Goal: Obtain resource: Download file/media

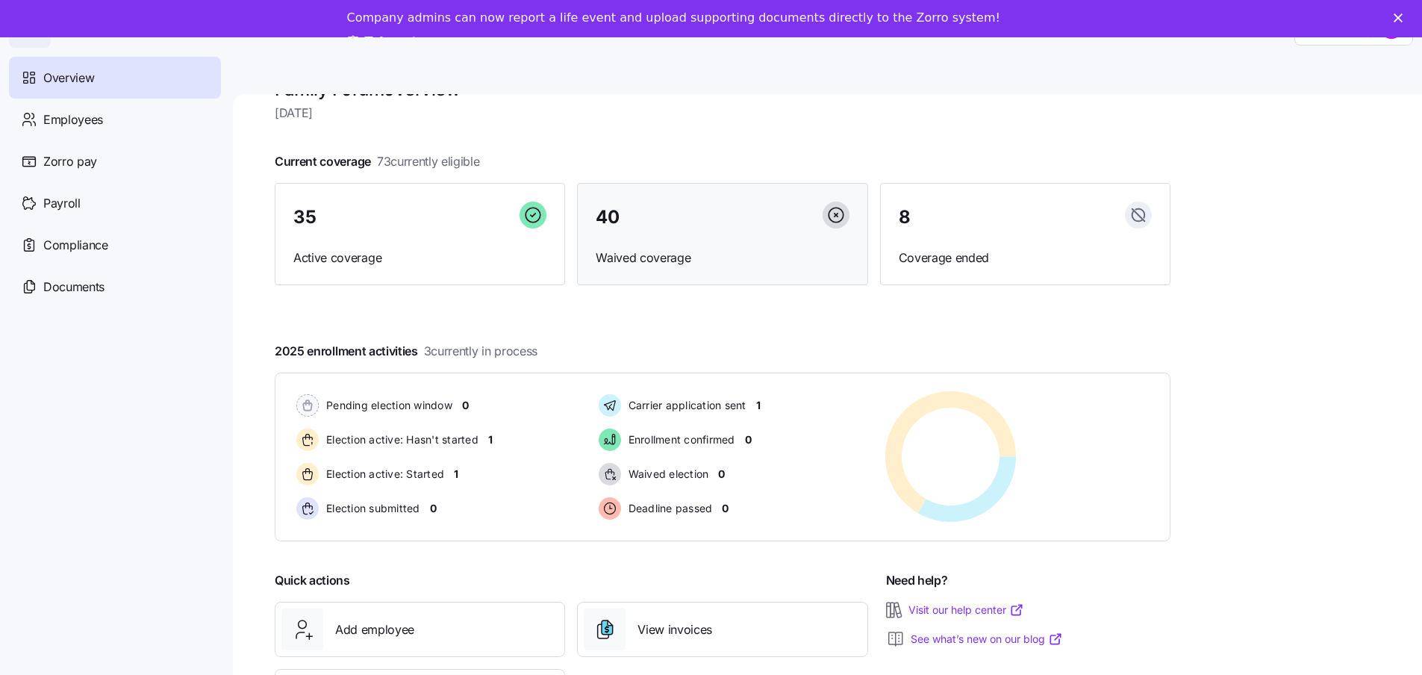
scroll to position [77, 0]
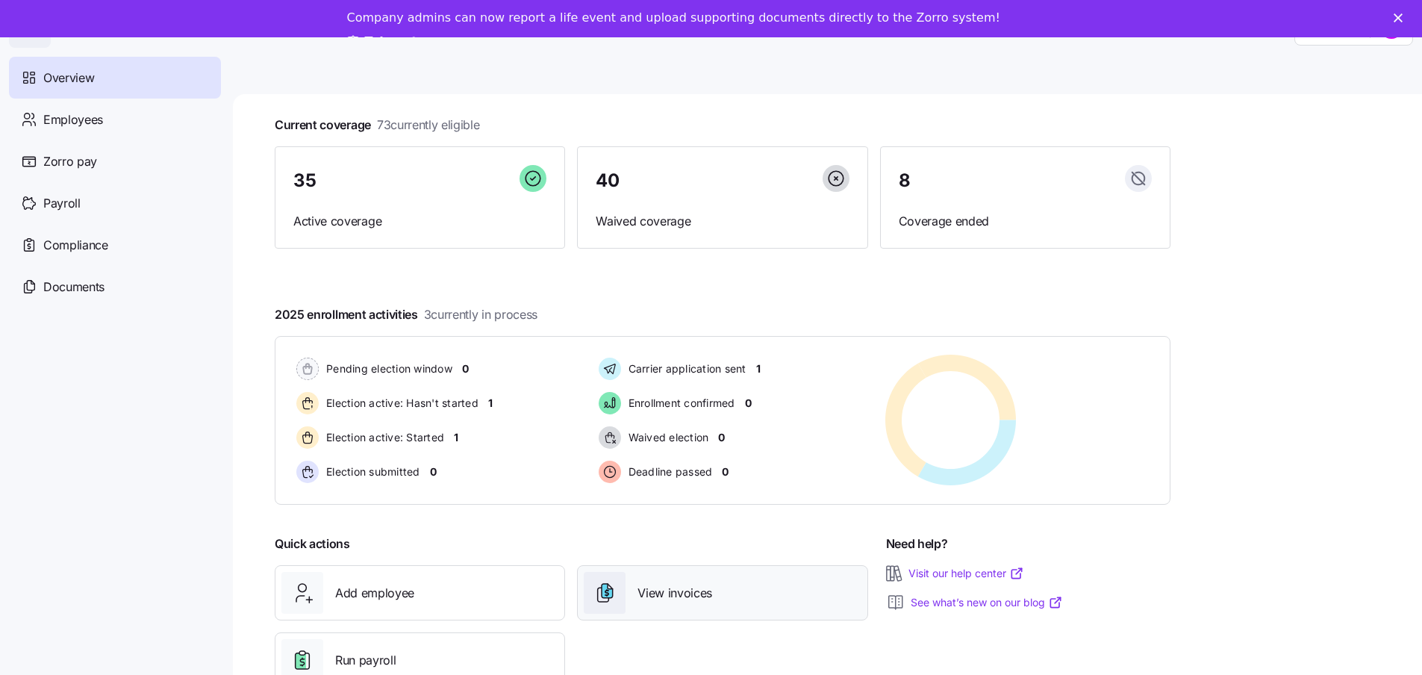
click at [671, 604] on div "View invoices" at bounding box center [722, 593] width 277 height 42
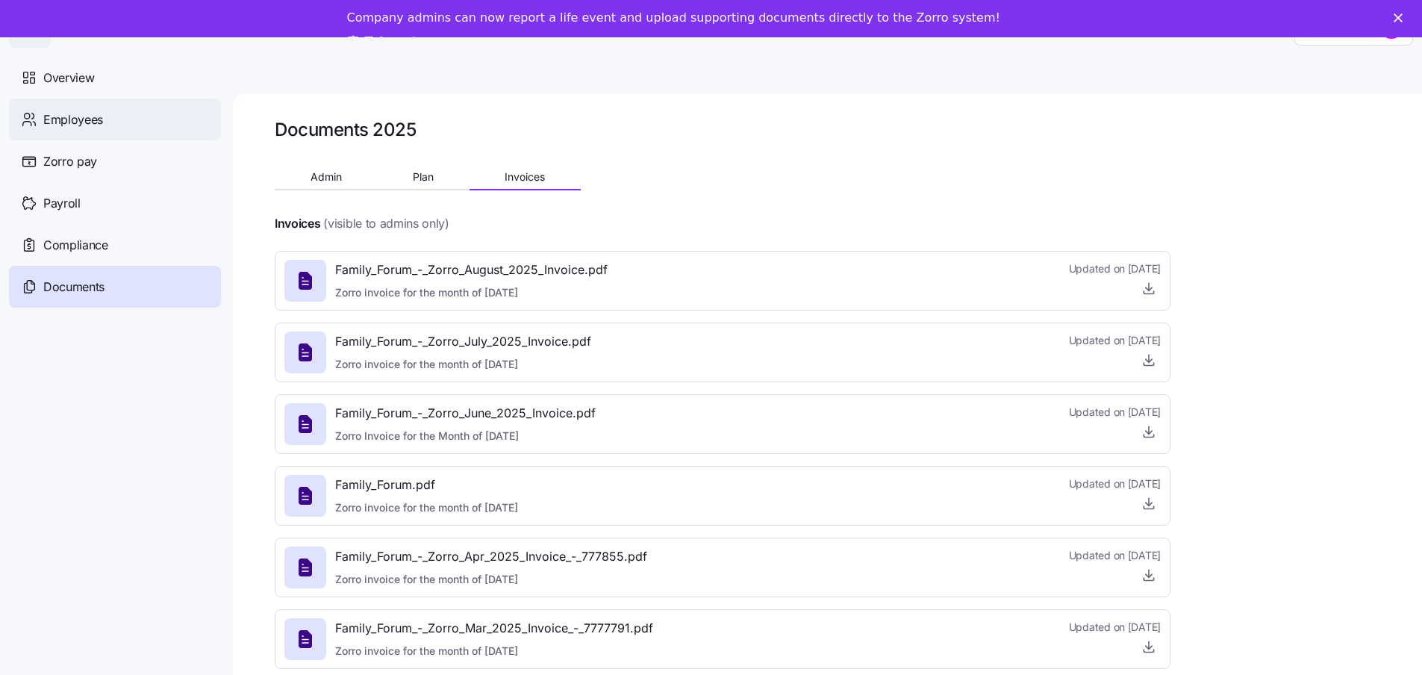
click at [79, 119] on span "Employees" at bounding box center [73, 119] width 60 height 19
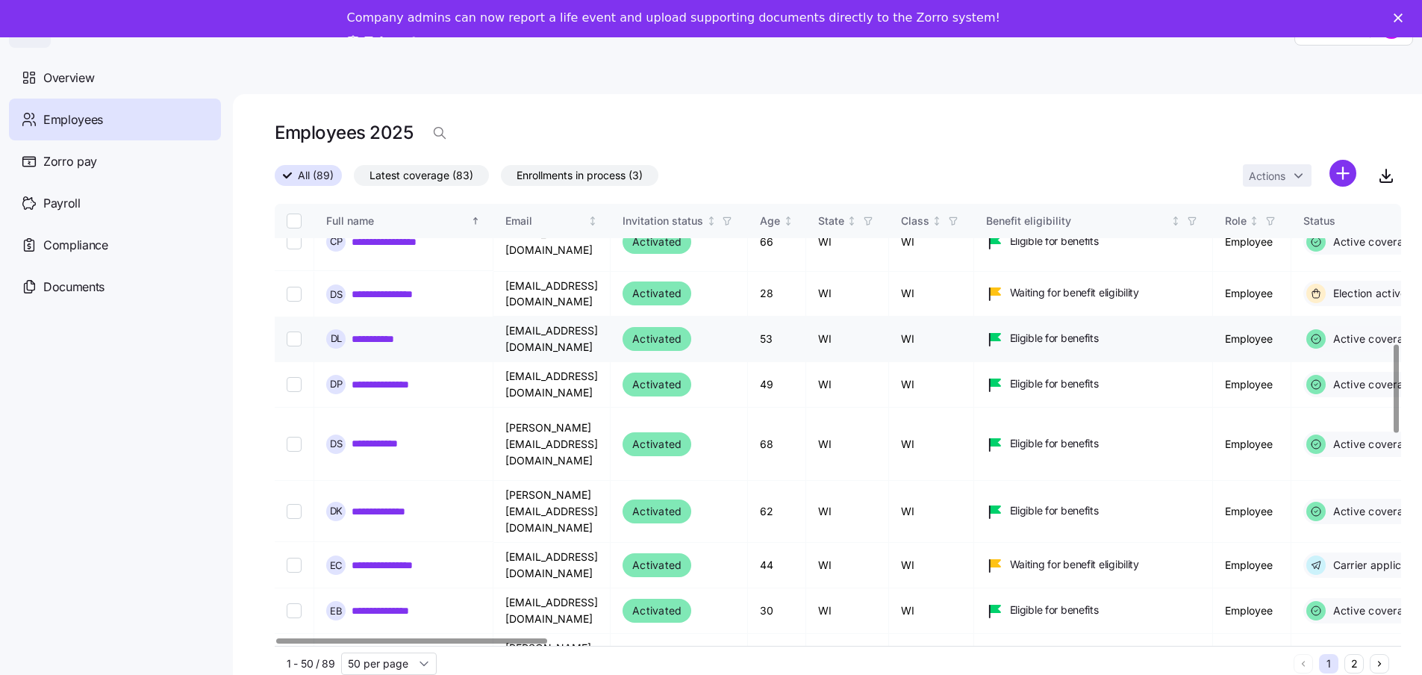
scroll to position [896, 0]
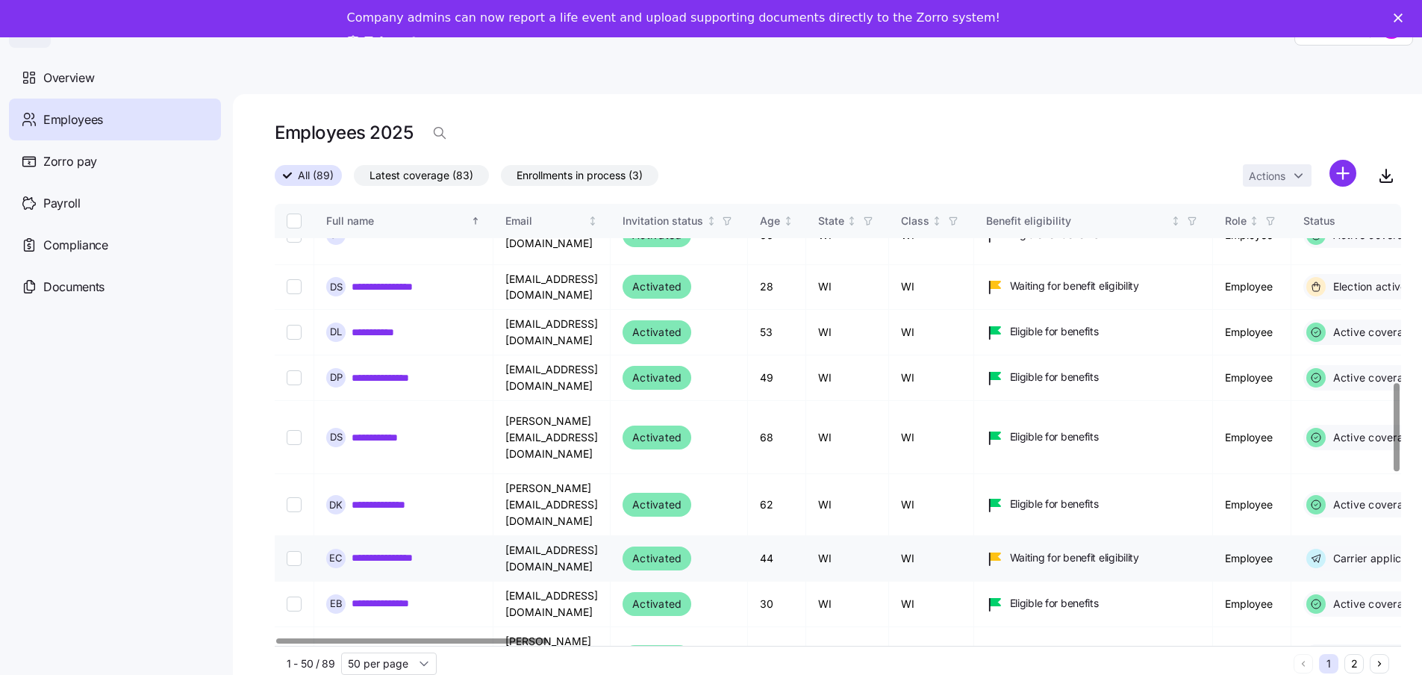
click at [421, 550] on link "**********" at bounding box center [394, 557] width 85 height 15
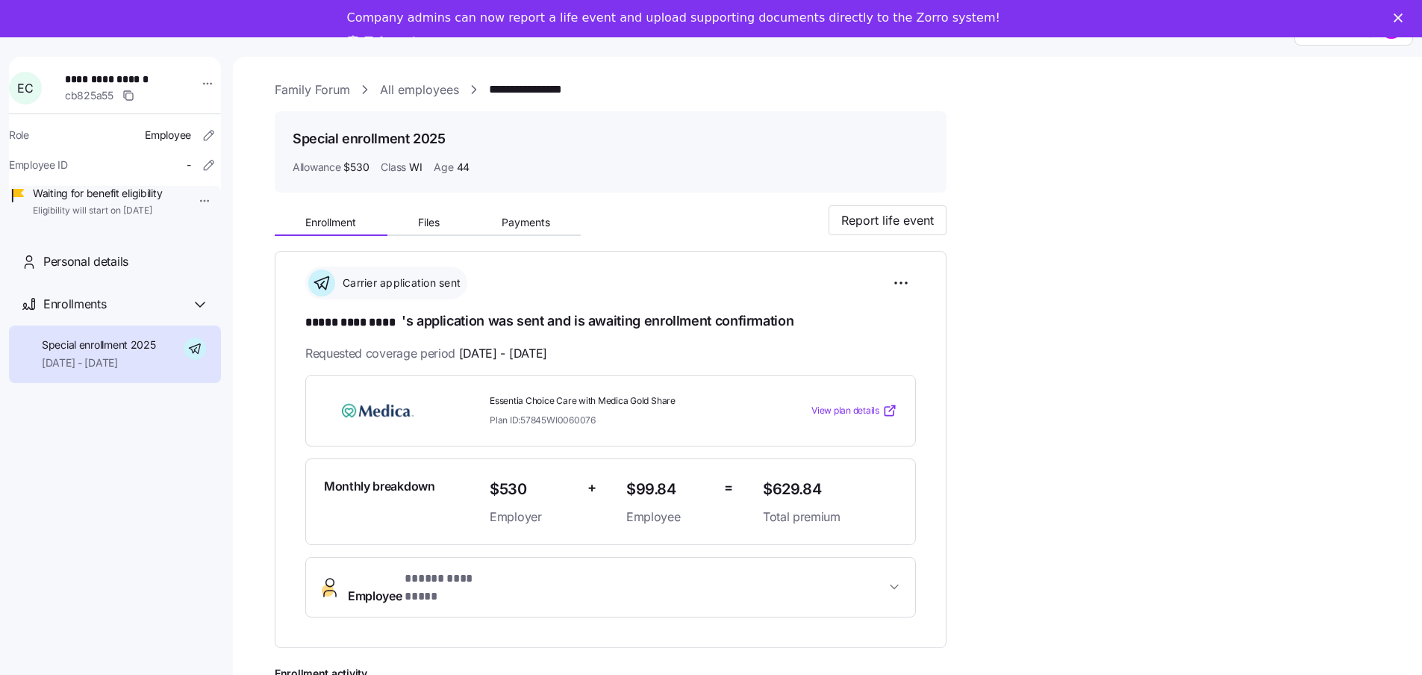
click at [451, 393] on div at bounding box center [401, 410] width 154 height 34
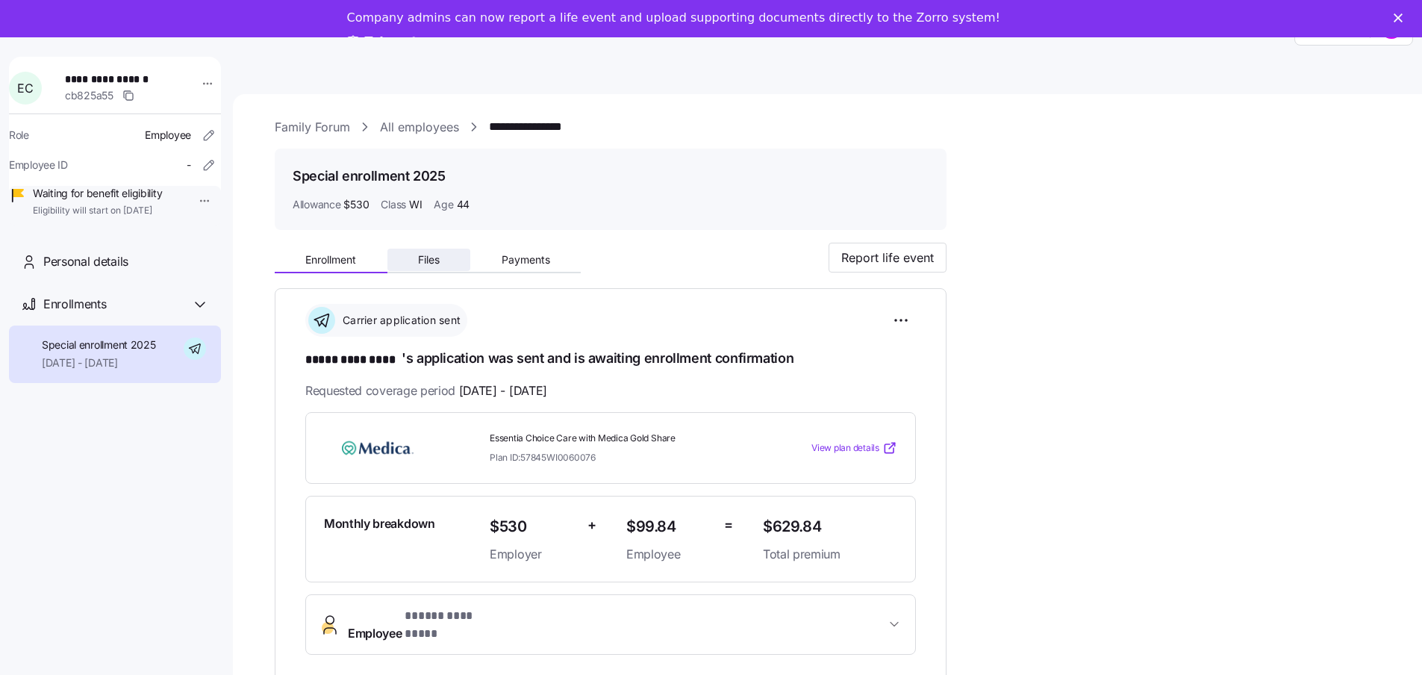
click at [433, 256] on span "Files" at bounding box center [429, 260] width 22 height 10
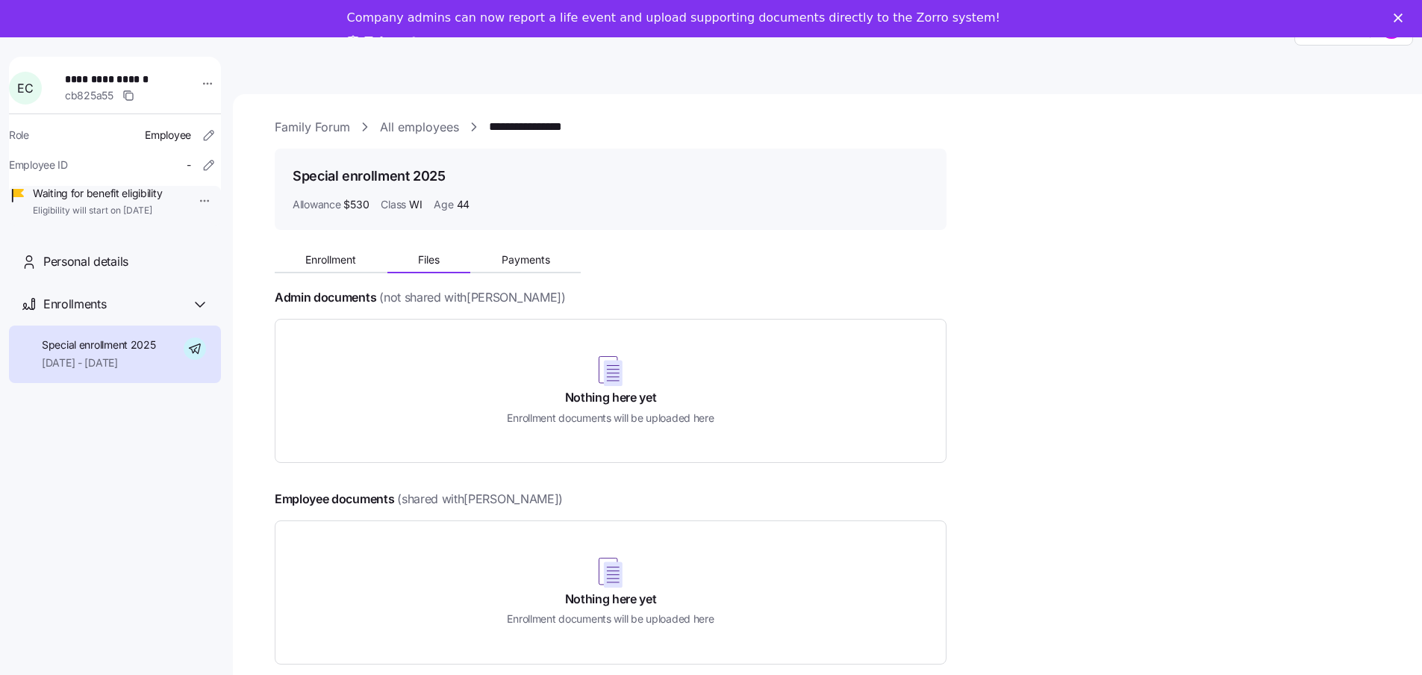
click at [554, 259] on button "Payments" at bounding box center [525, 260] width 110 height 22
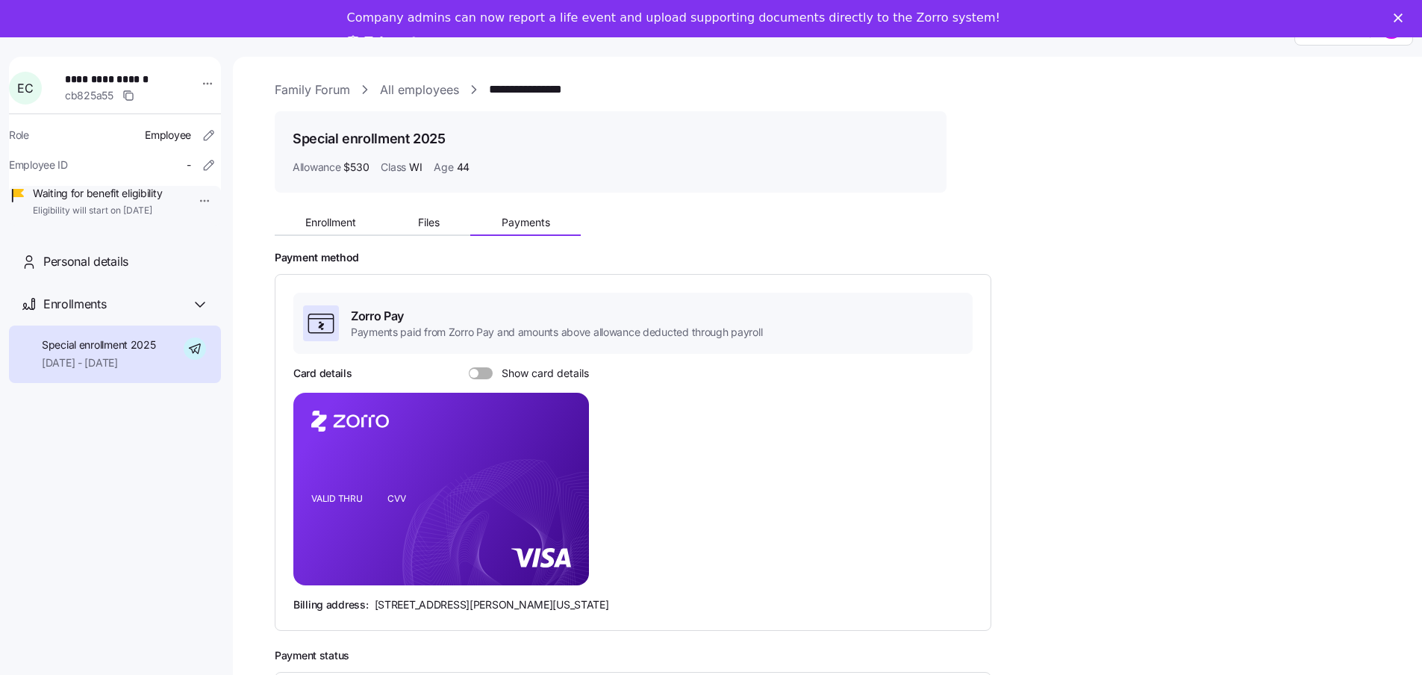
click at [305, 81] on link "Family Forum" at bounding box center [312, 90] width 75 height 19
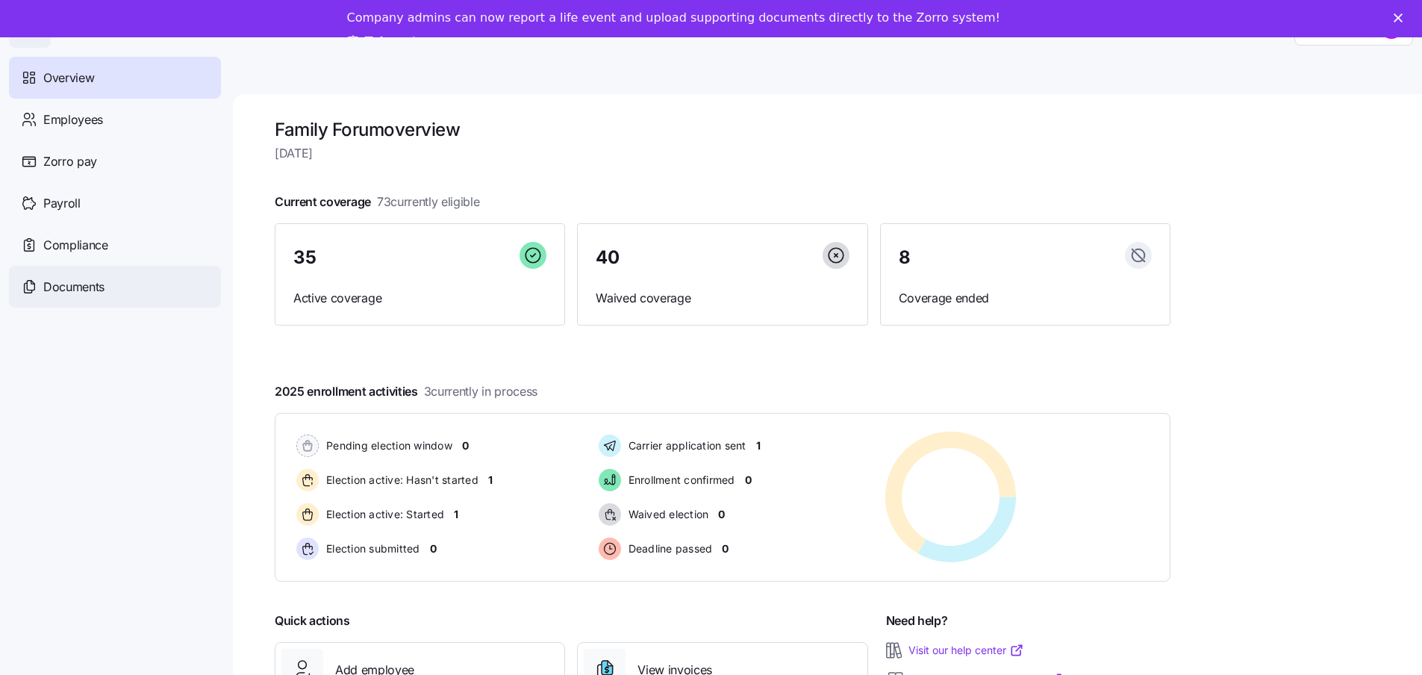
click at [81, 287] on span "Documents" at bounding box center [73, 287] width 61 height 19
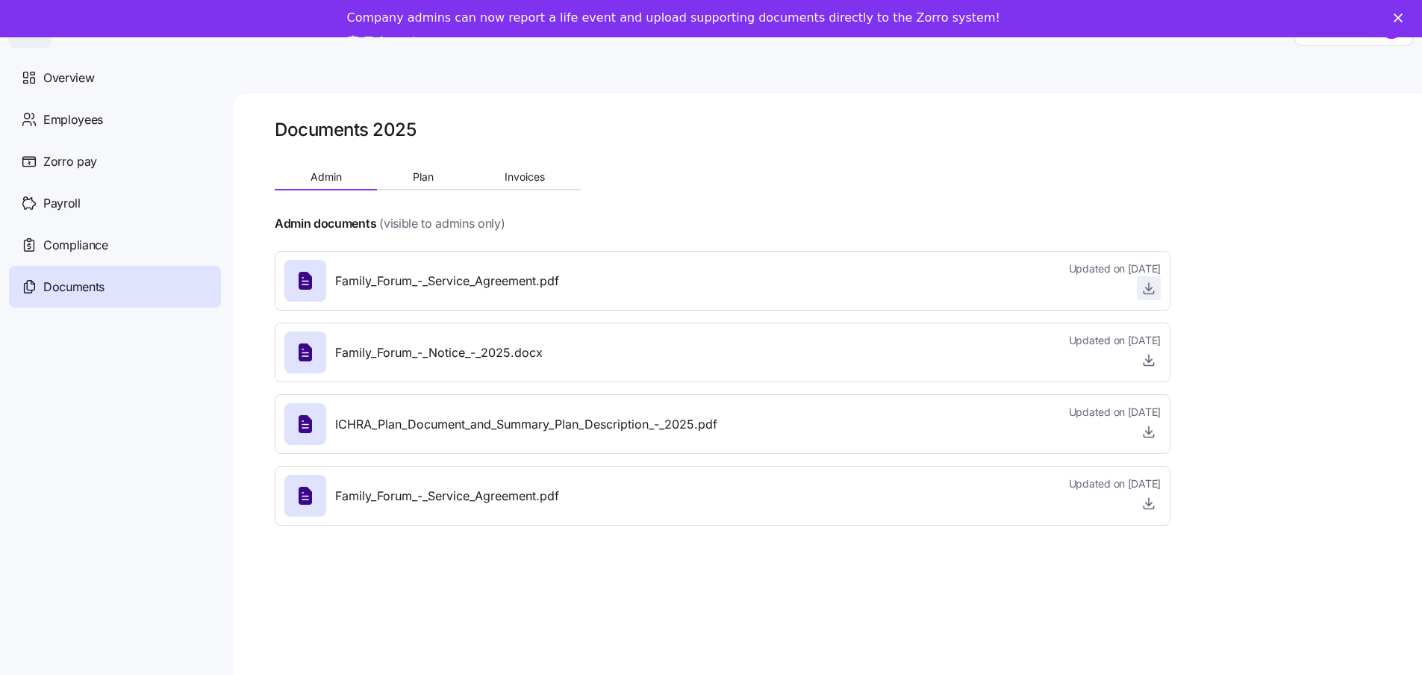
click at [1150, 282] on icon "button" at bounding box center [1149, 288] width 15 height 15
click at [427, 175] on span "Plan" at bounding box center [423, 177] width 21 height 10
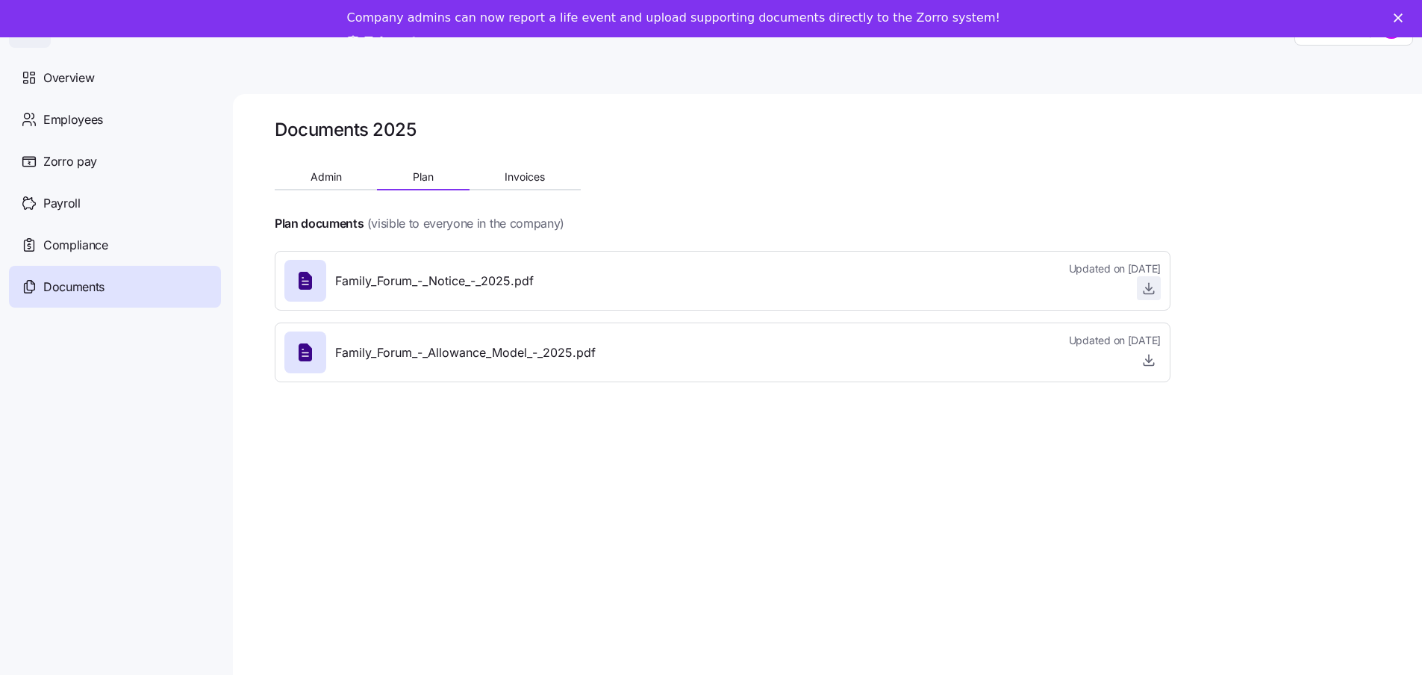
click at [1147, 298] on span "button" at bounding box center [1149, 288] width 22 height 22
click at [1150, 291] on icon "button" at bounding box center [1149, 288] width 15 height 15
click at [72, 108] on div "Employees" at bounding box center [115, 120] width 212 height 42
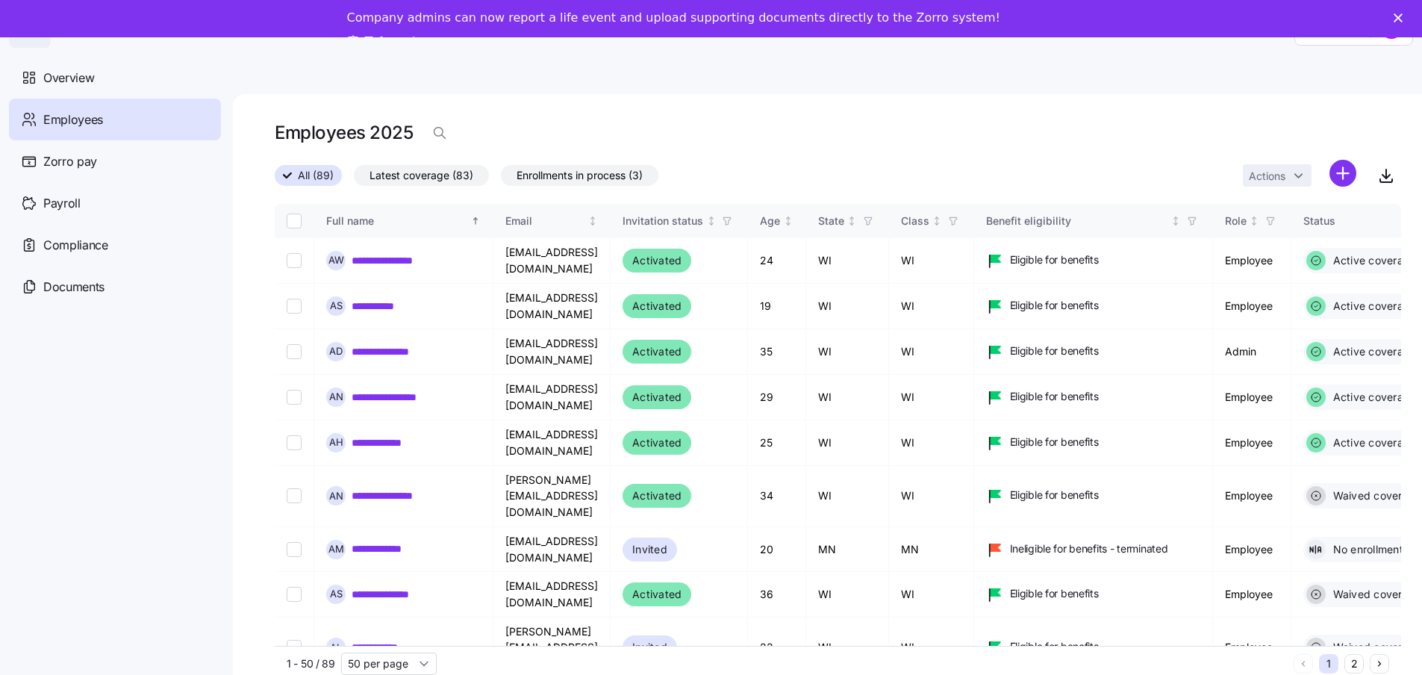
click at [0, 432] on nav "Overview Employees Zorro pay Payroll Compliance Documents" at bounding box center [116, 361] width 233 height 627
click at [31, 373] on nav "Overview Employees Zorro pay Payroll Compliance Documents" at bounding box center [116, 361] width 233 height 627
click at [971, 57] on main "**********" at bounding box center [711, 370] width 1422 height 666
click at [379, 51] on main "**********" at bounding box center [711, 370] width 1422 height 666
